Goal: Information Seeking & Learning: Learn about a topic

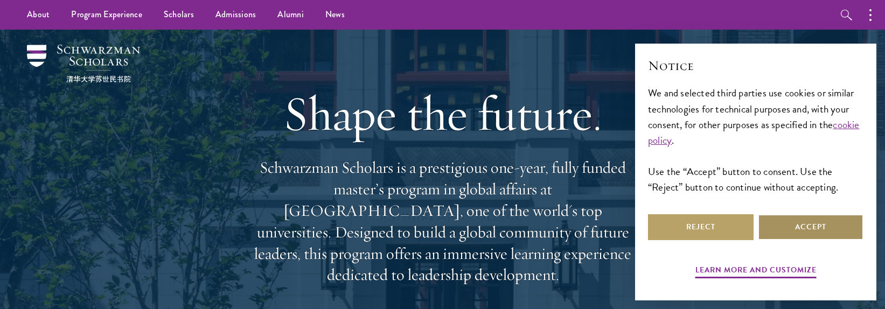
click at [549, 232] on button "Accept" at bounding box center [811, 227] width 106 height 26
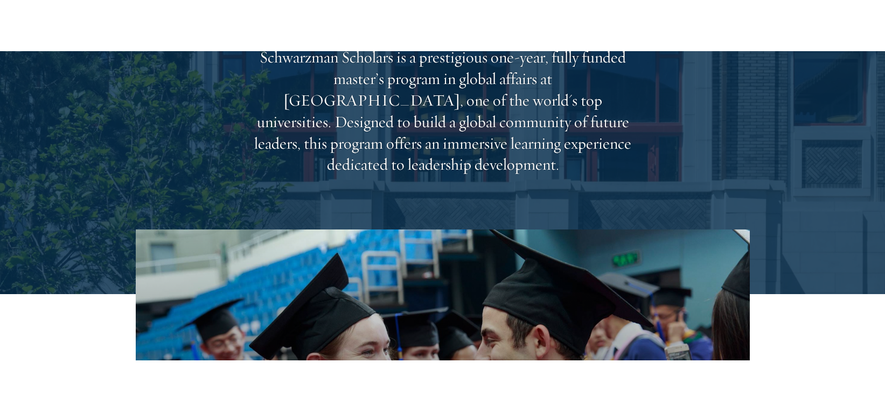
scroll to position [216, 0]
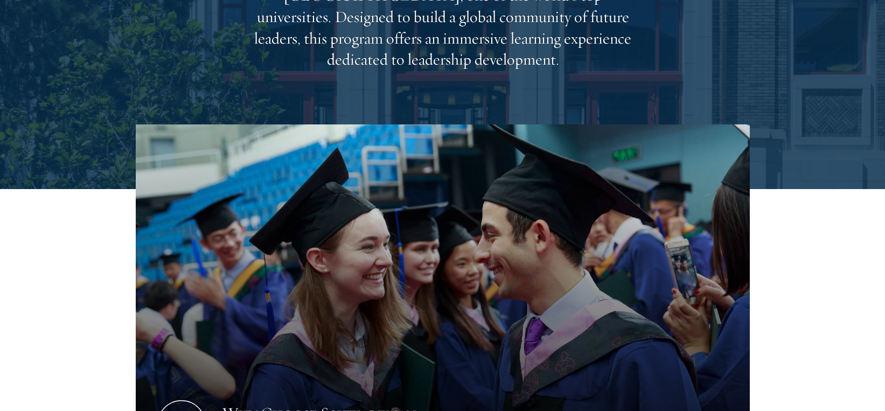
click at [37, 309] on section "Why Choose Schwarzman Scholars? Shaping the Future of Global Affairs Schwarzman…" at bounding box center [442, 389] width 885 height 530
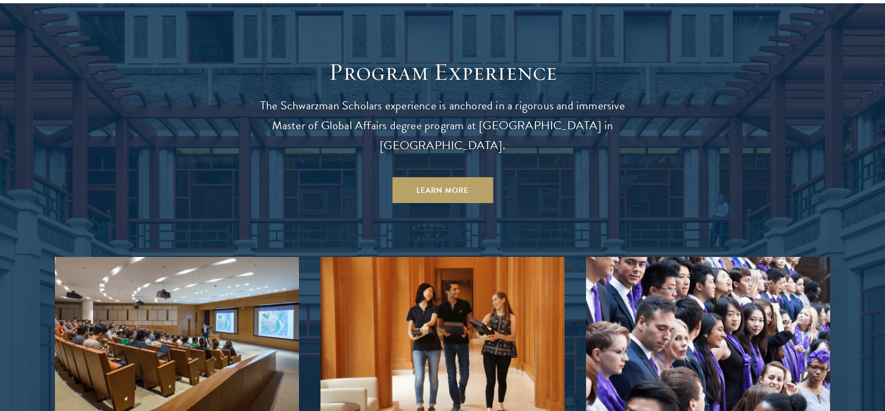
scroll to position [916, 0]
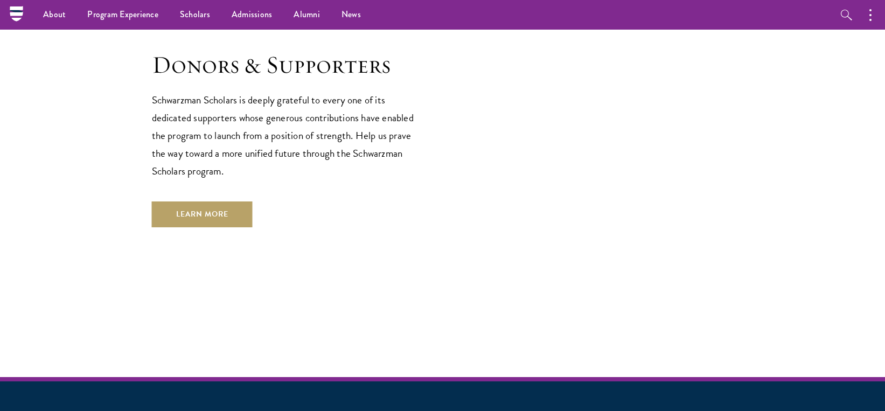
scroll to position [2856, 0]
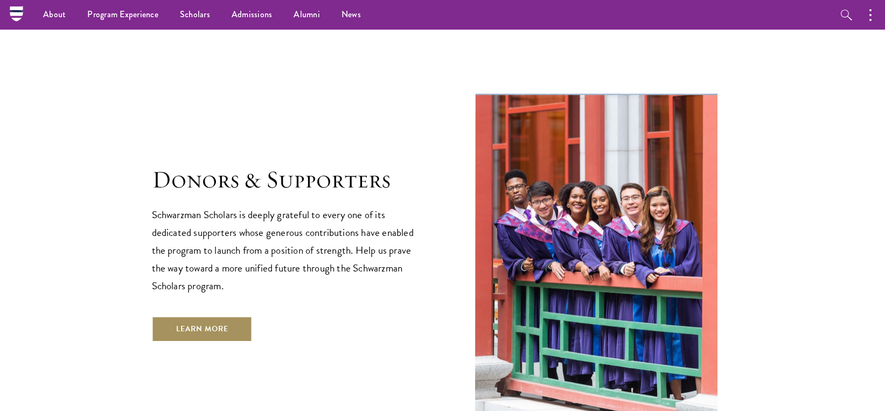
click at [211, 309] on link "Learn More" at bounding box center [202, 329] width 101 height 26
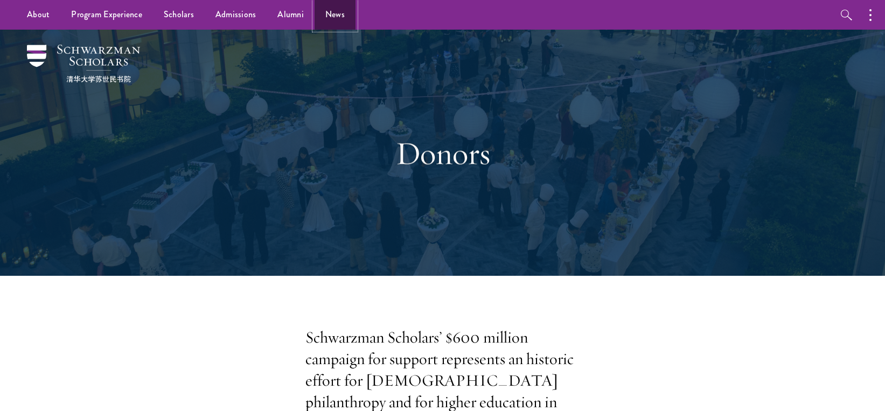
click at [327, 13] on link "News" at bounding box center [335, 15] width 41 height 30
